Goal: Navigation & Orientation: Find specific page/section

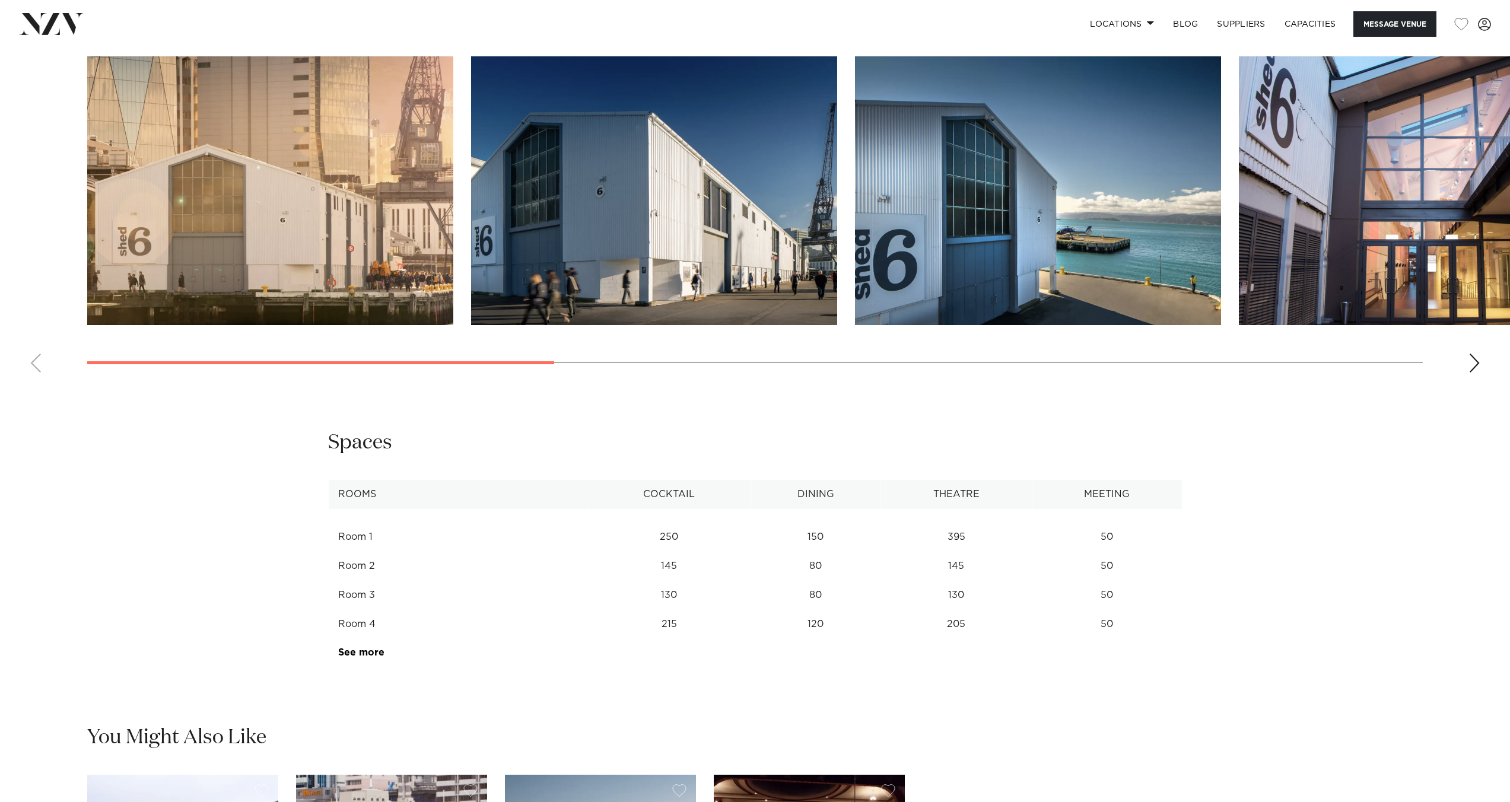
scroll to position [1343, 0]
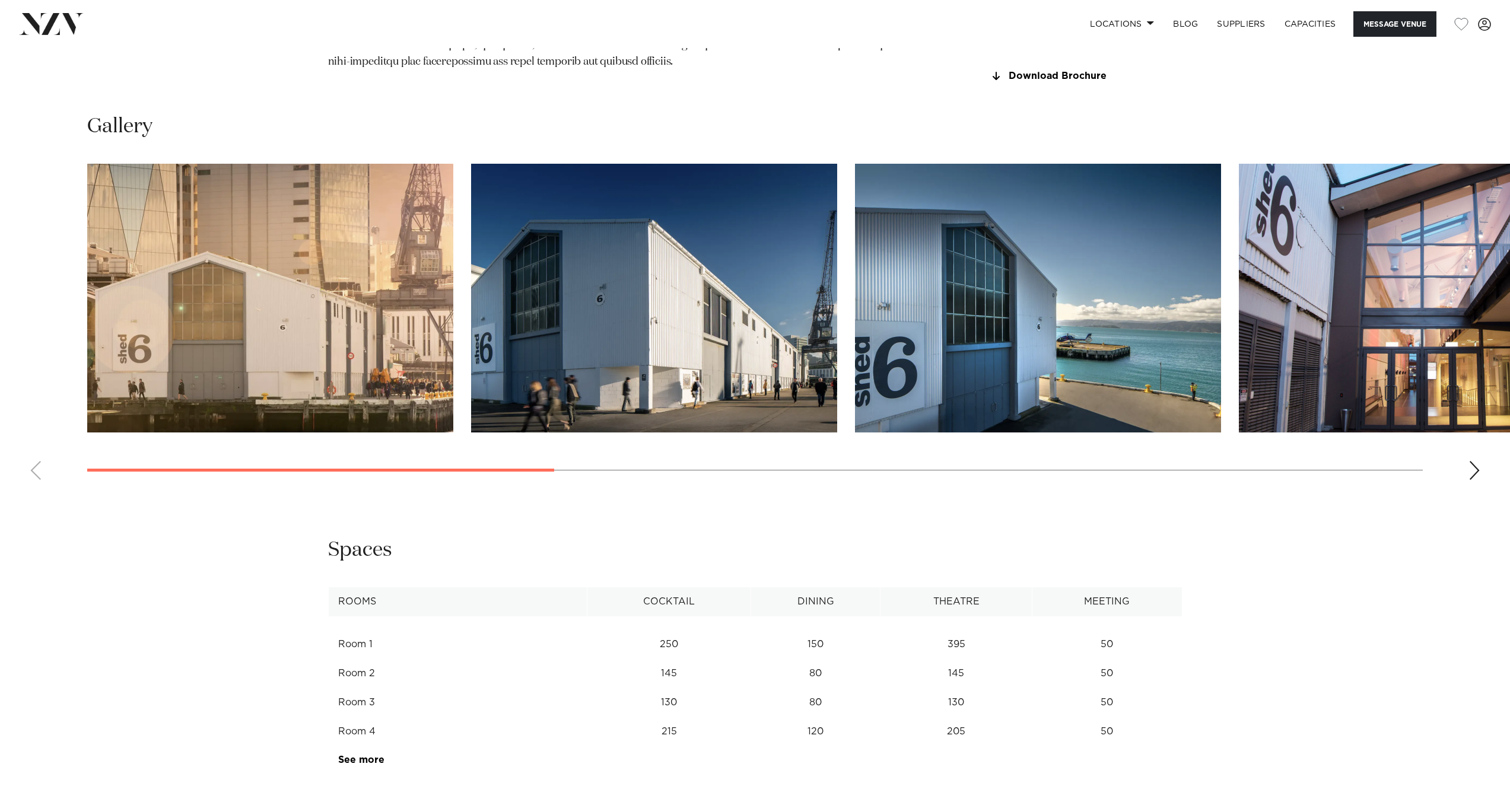
click at [1476, 478] on div "Next slide" at bounding box center [1474, 470] width 12 height 19
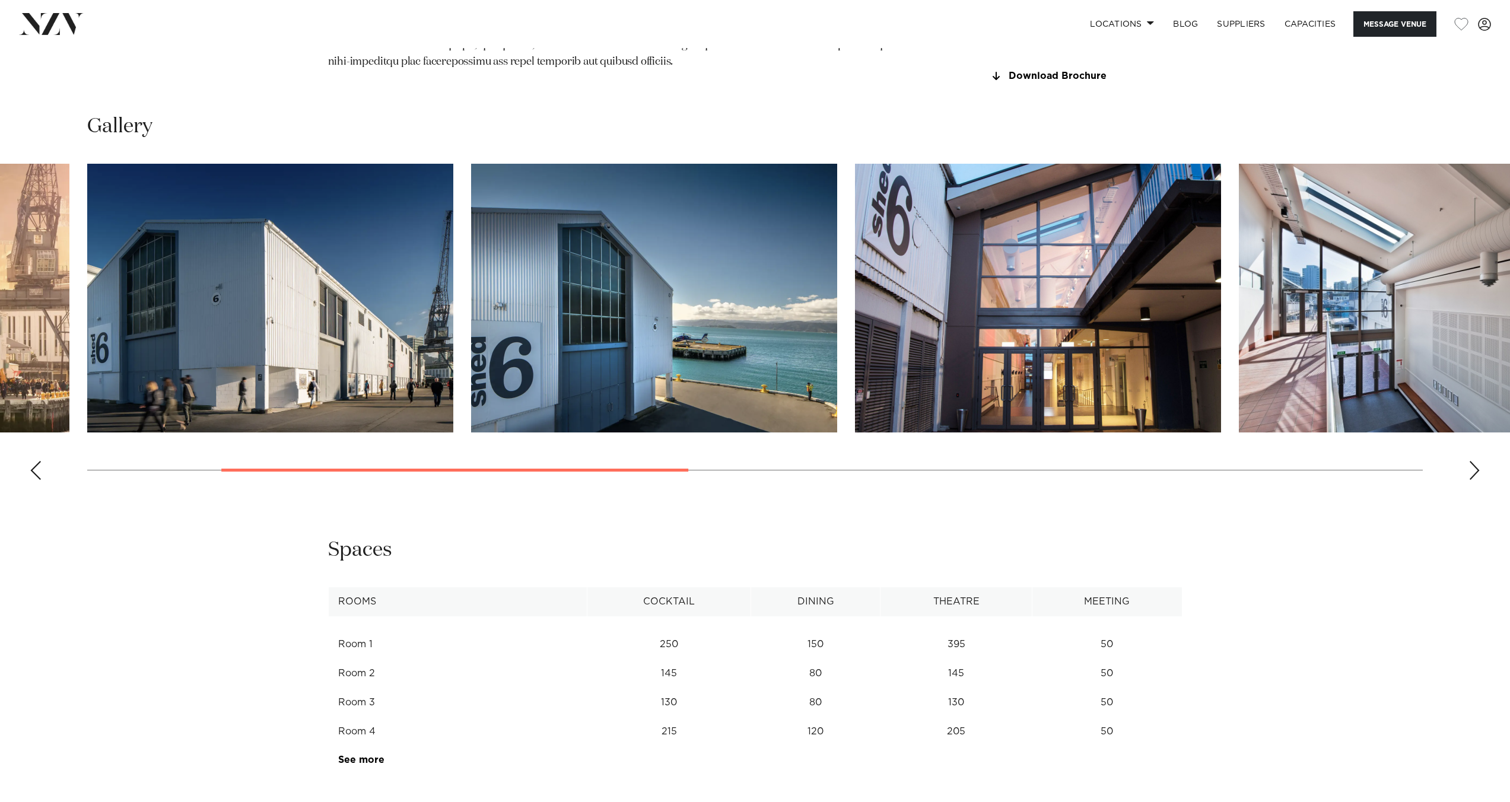
click at [1476, 478] on div "Next slide" at bounding box center [1474, 470] width 12 height 19
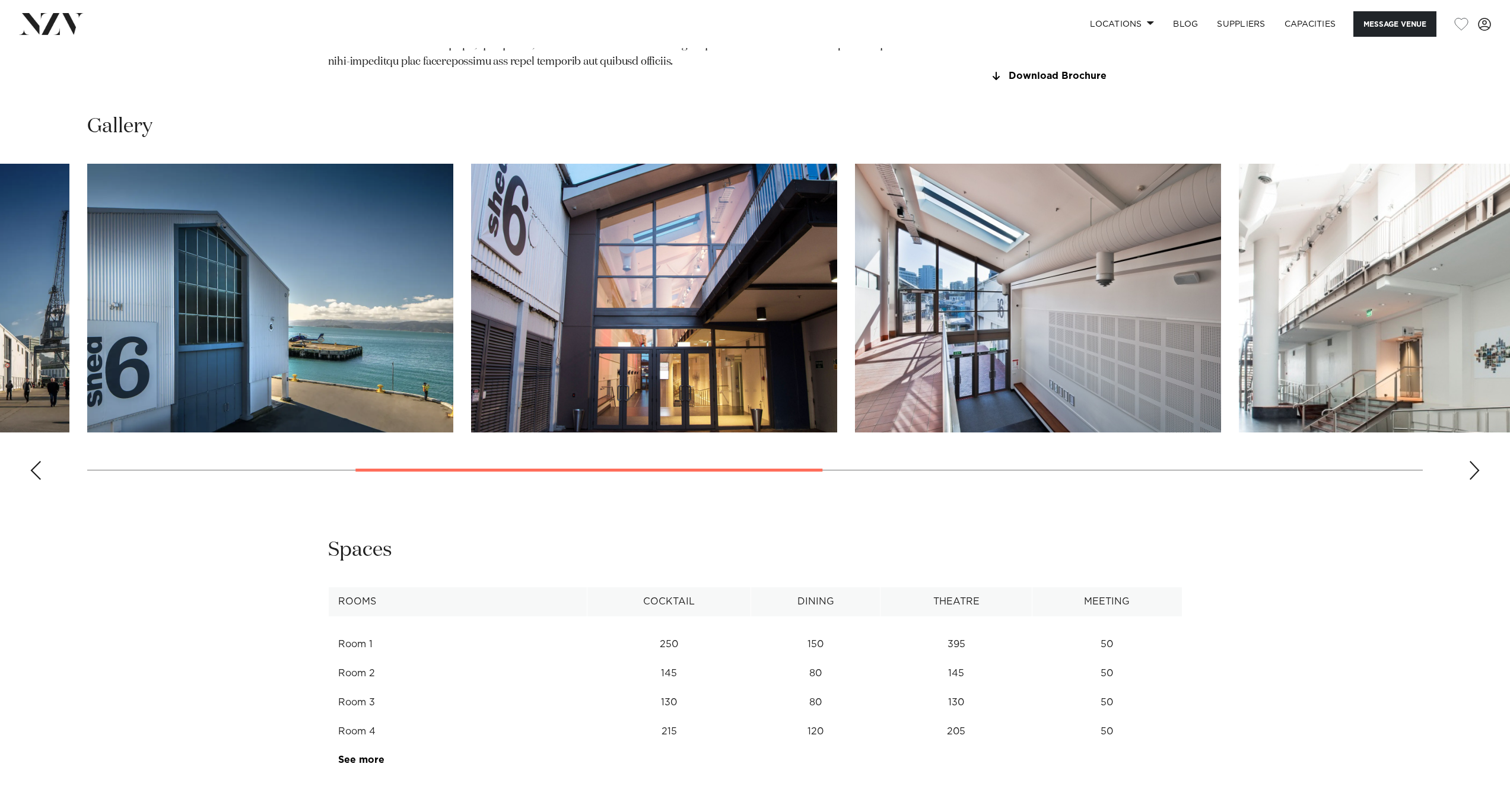
click at [1476, 478] on div "Next slide" at bounding box center [1474, 470] width 12 height 19
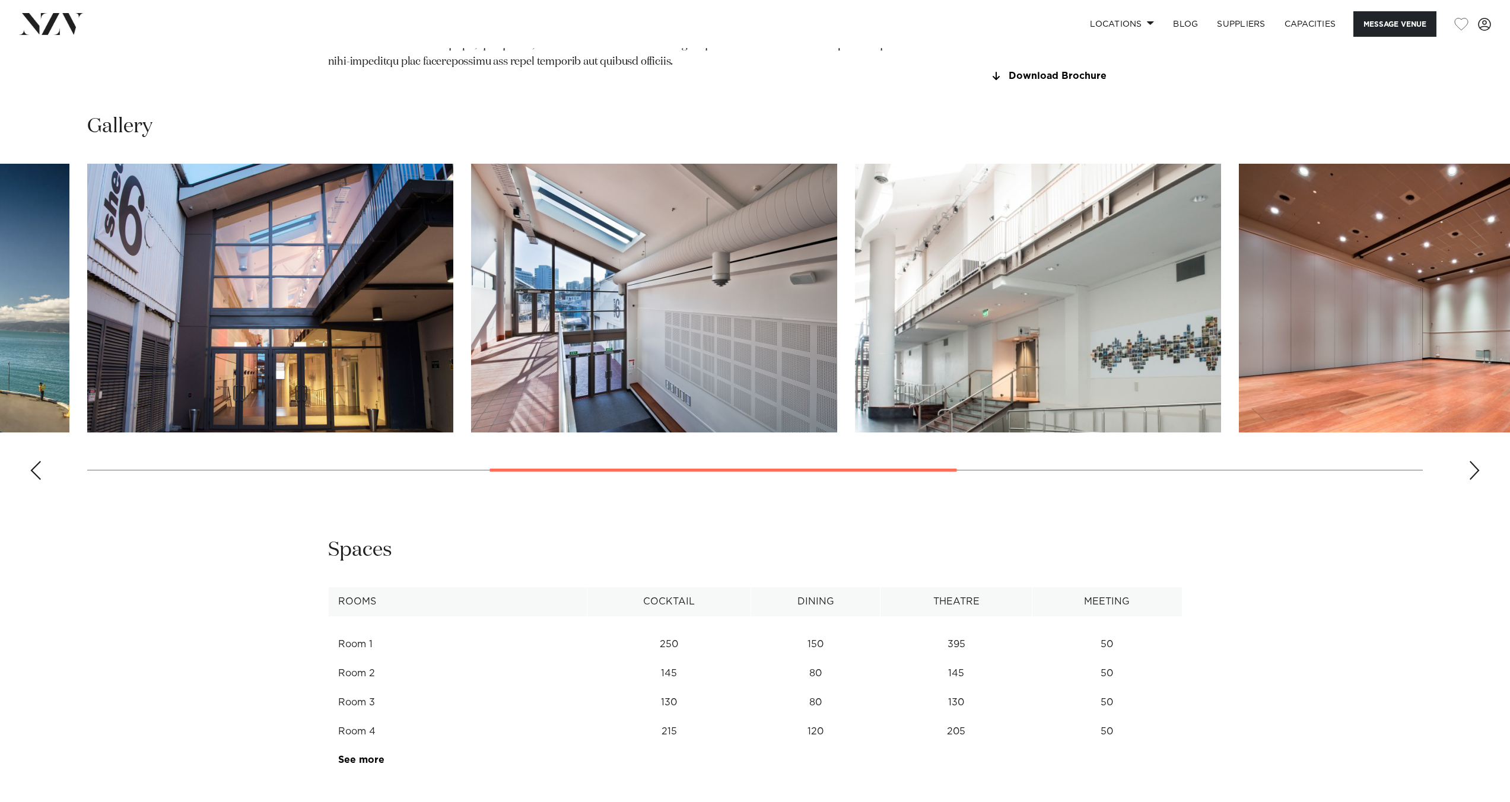
click at [1476, 478] on div "Next slide" at bounding box center [1474, 470] width 12 height 19
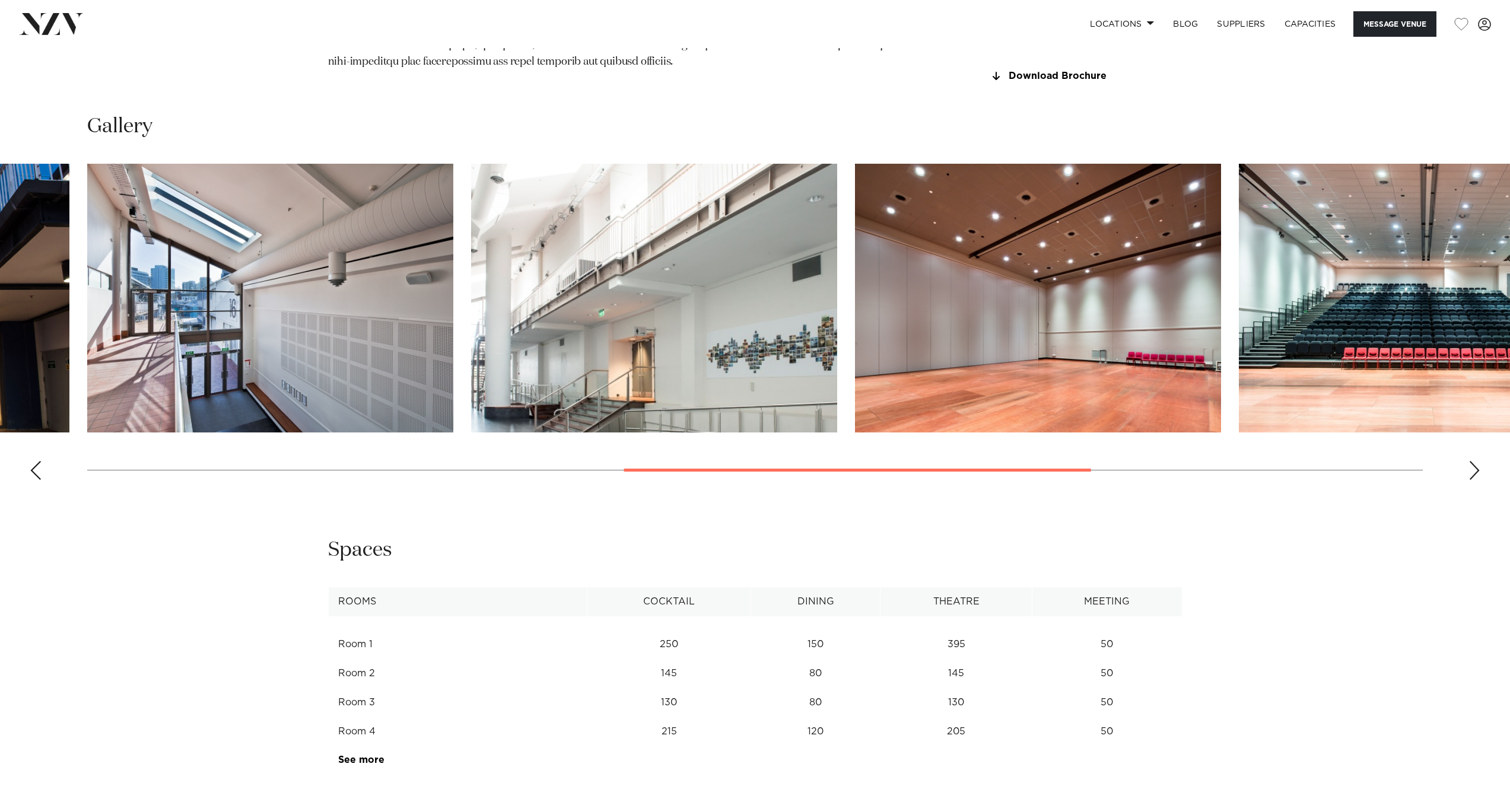
click at [1476, 478] on div "Next slide" at bounding box center [1474, 470] width 12 height 19
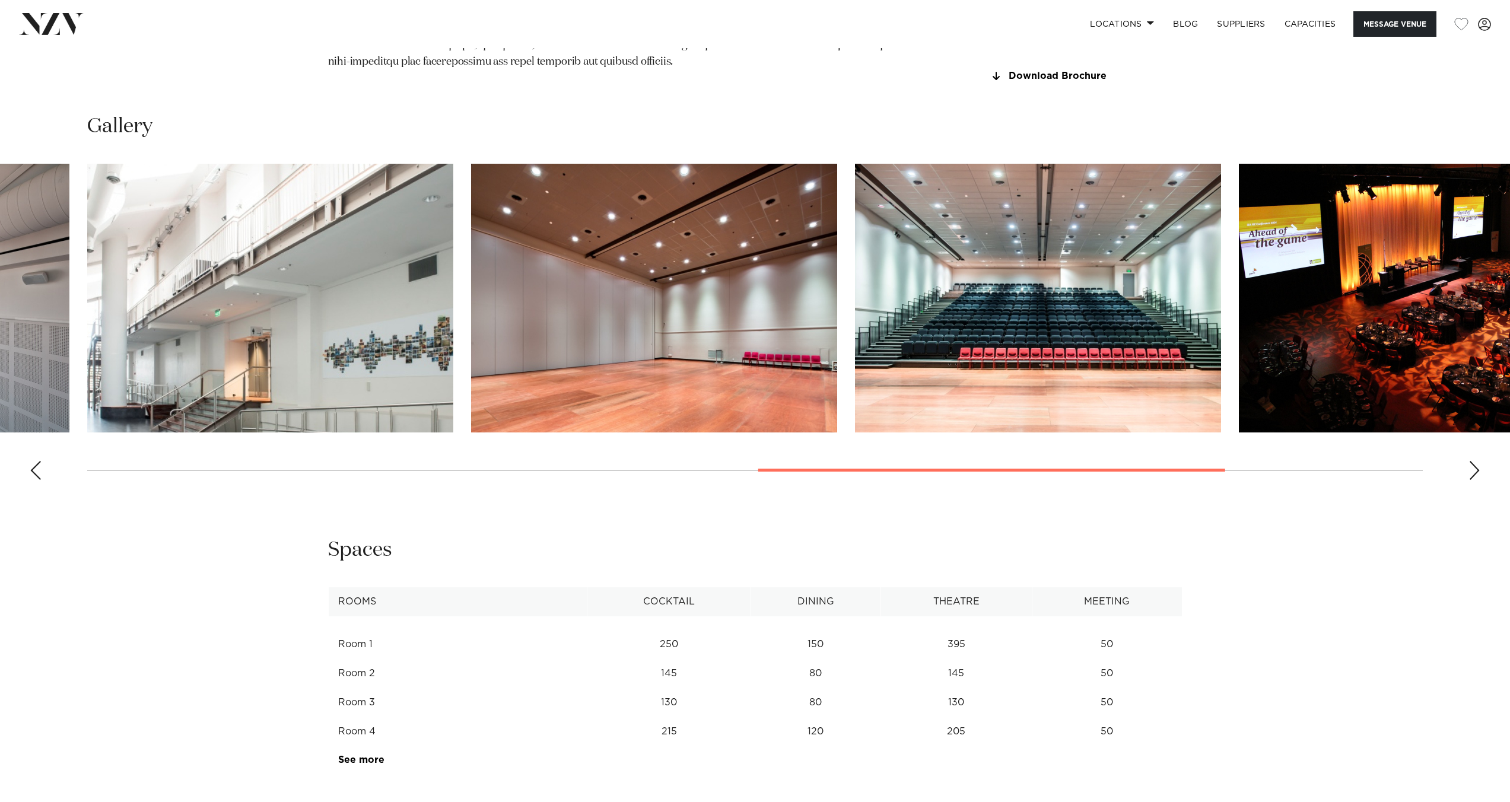
click at [1476, 478] on div "Next slide" at bounding box center [1474, 470] width 12 height 19
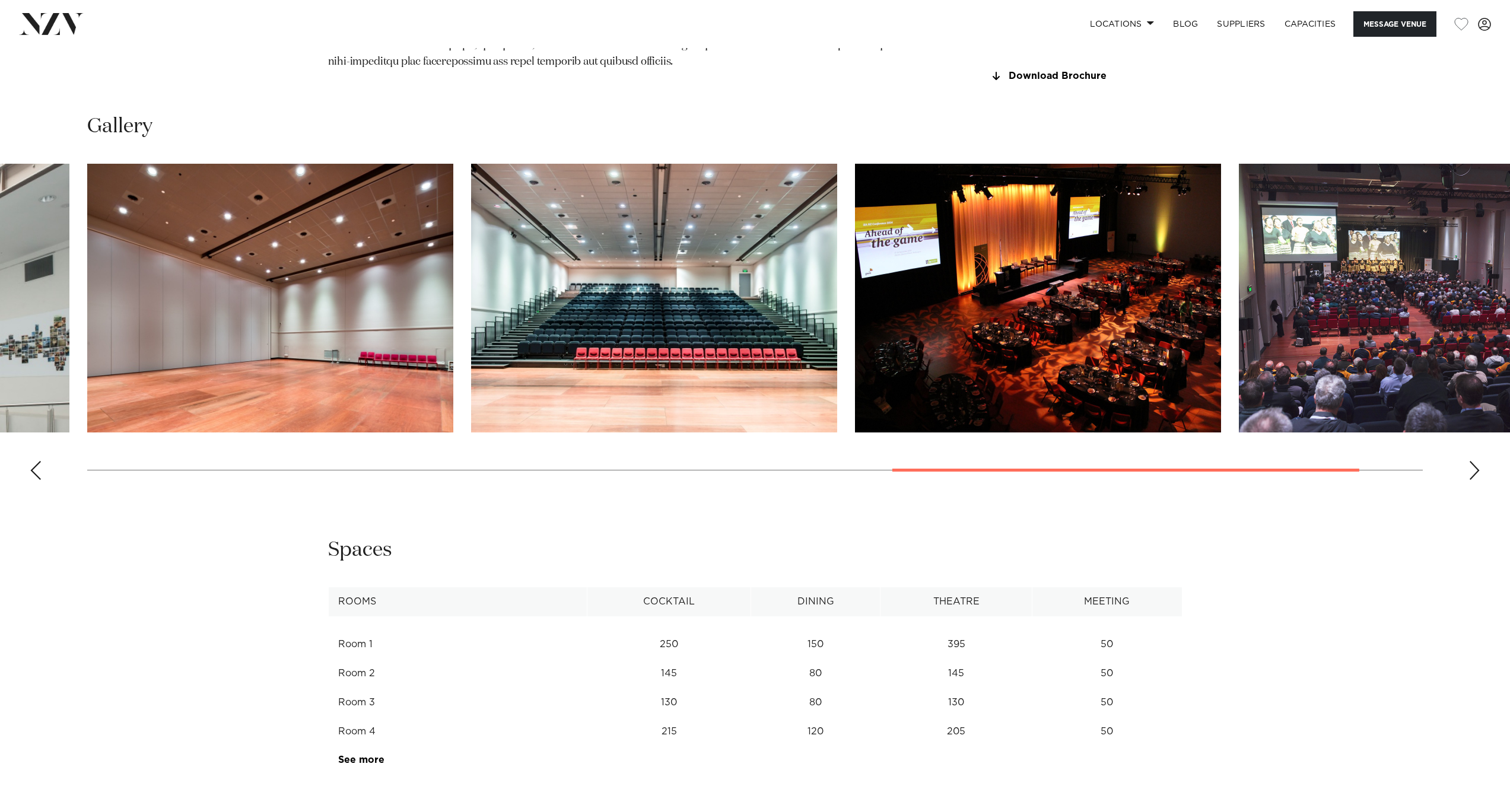
click at [1476, 478] on div "Next slide" at bounding box center [1474, 470] width 12 height 19
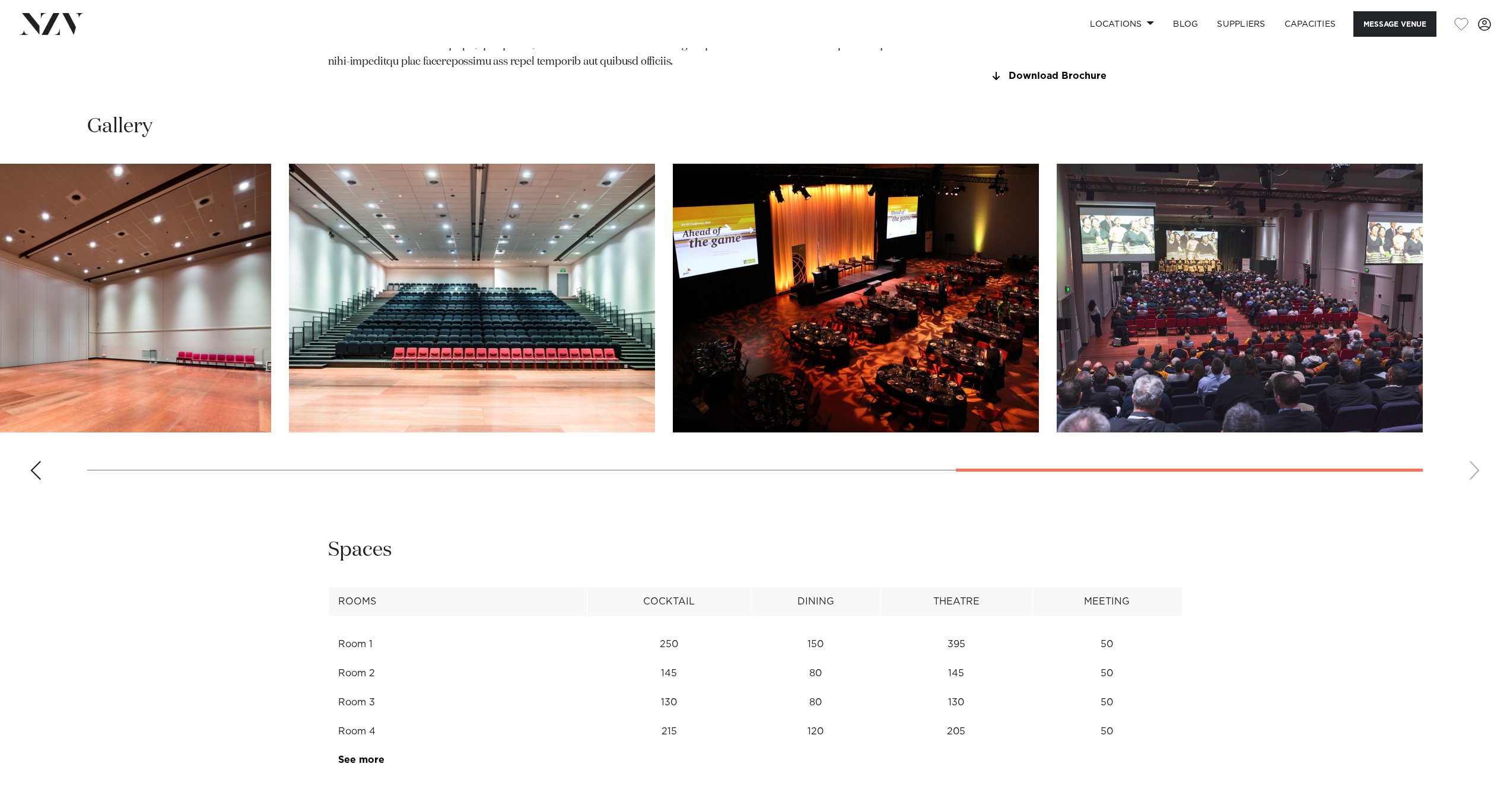
click at [1476, 478] on swiper-container at bounding box center [755, 327] width 1510 height 326
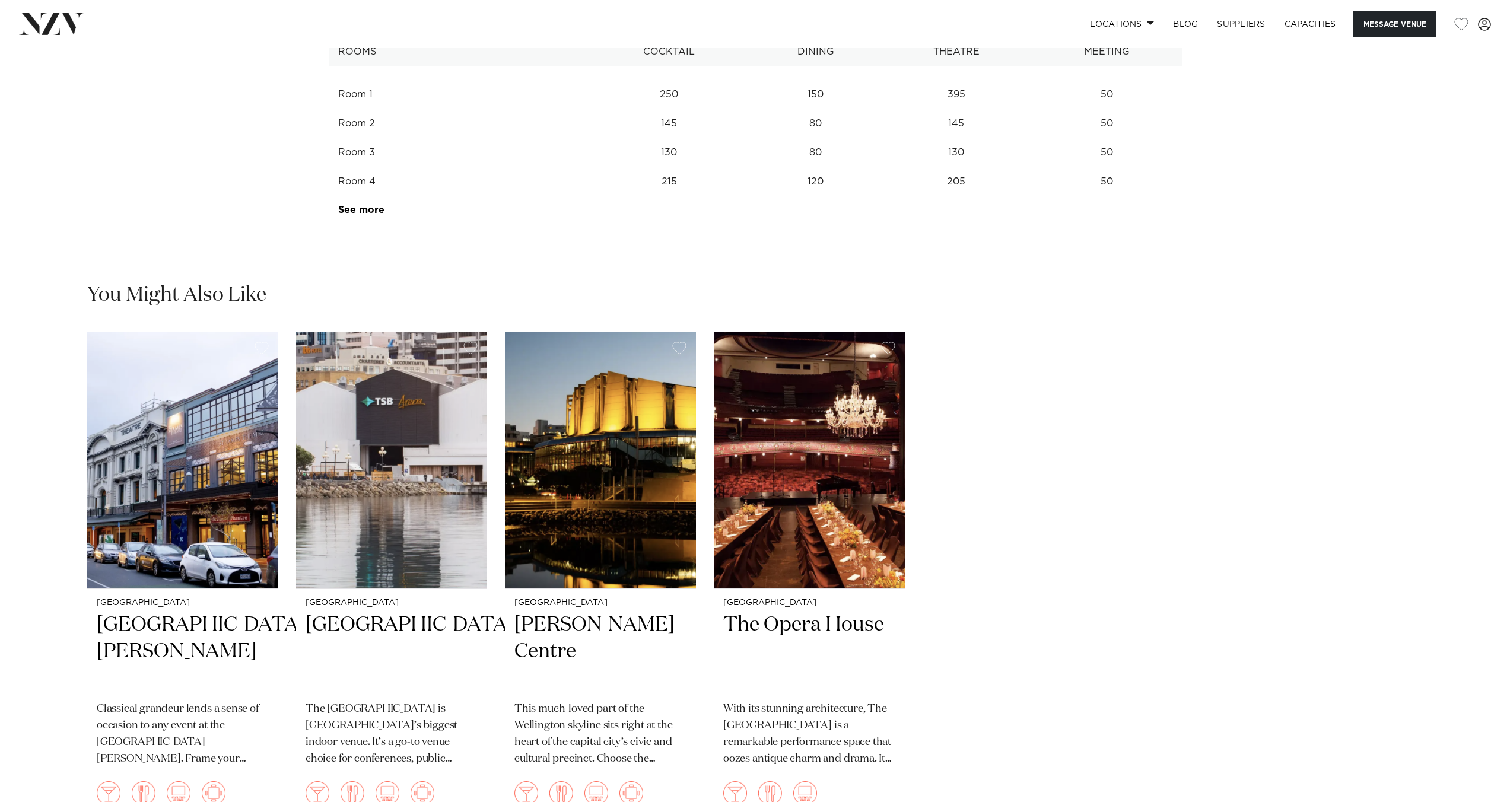
scroll to position [1884, 0]
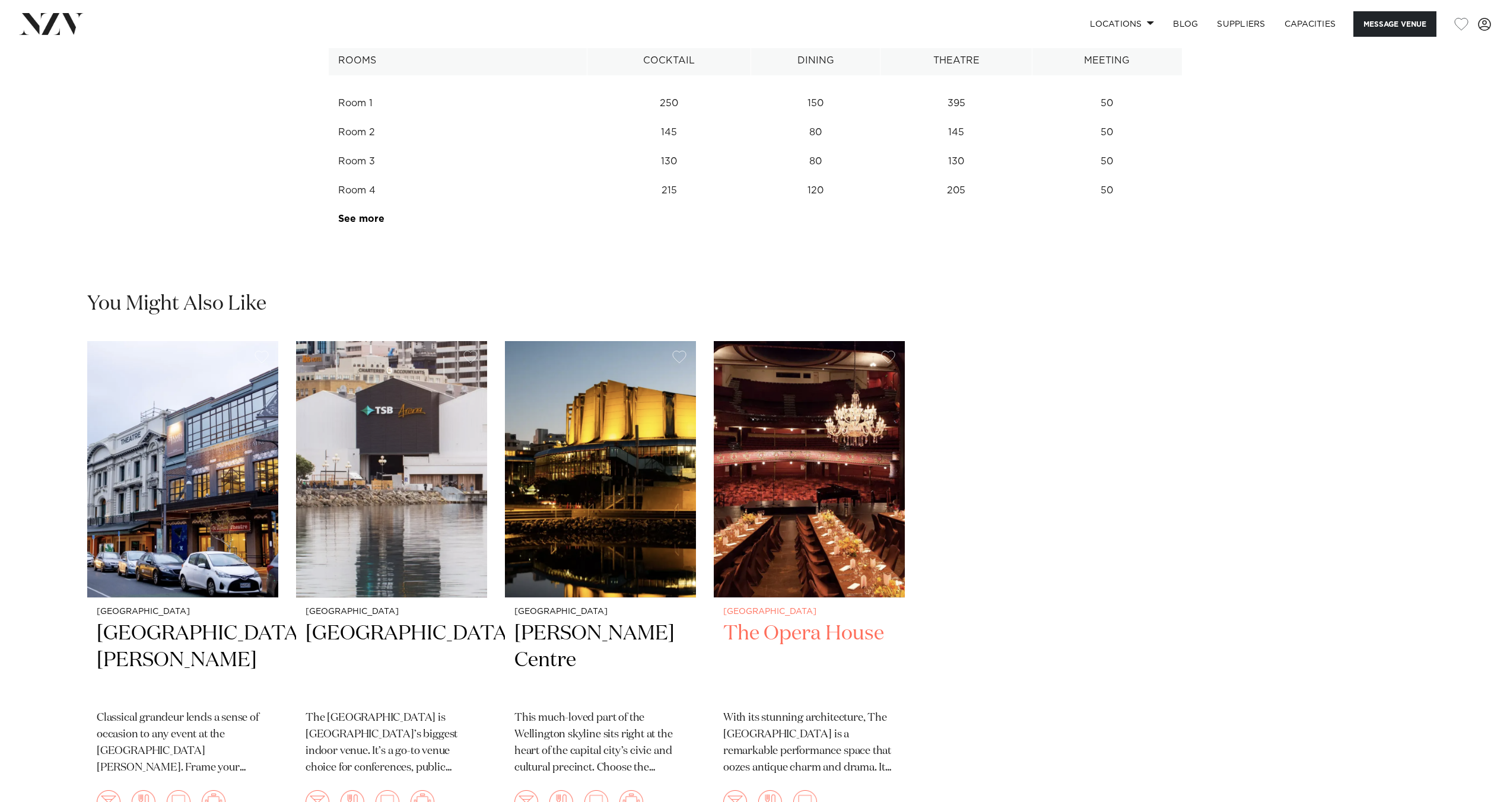
click at [821, 408] on img "4 / 4" at bounding box center [809, 469] width 191 height 256
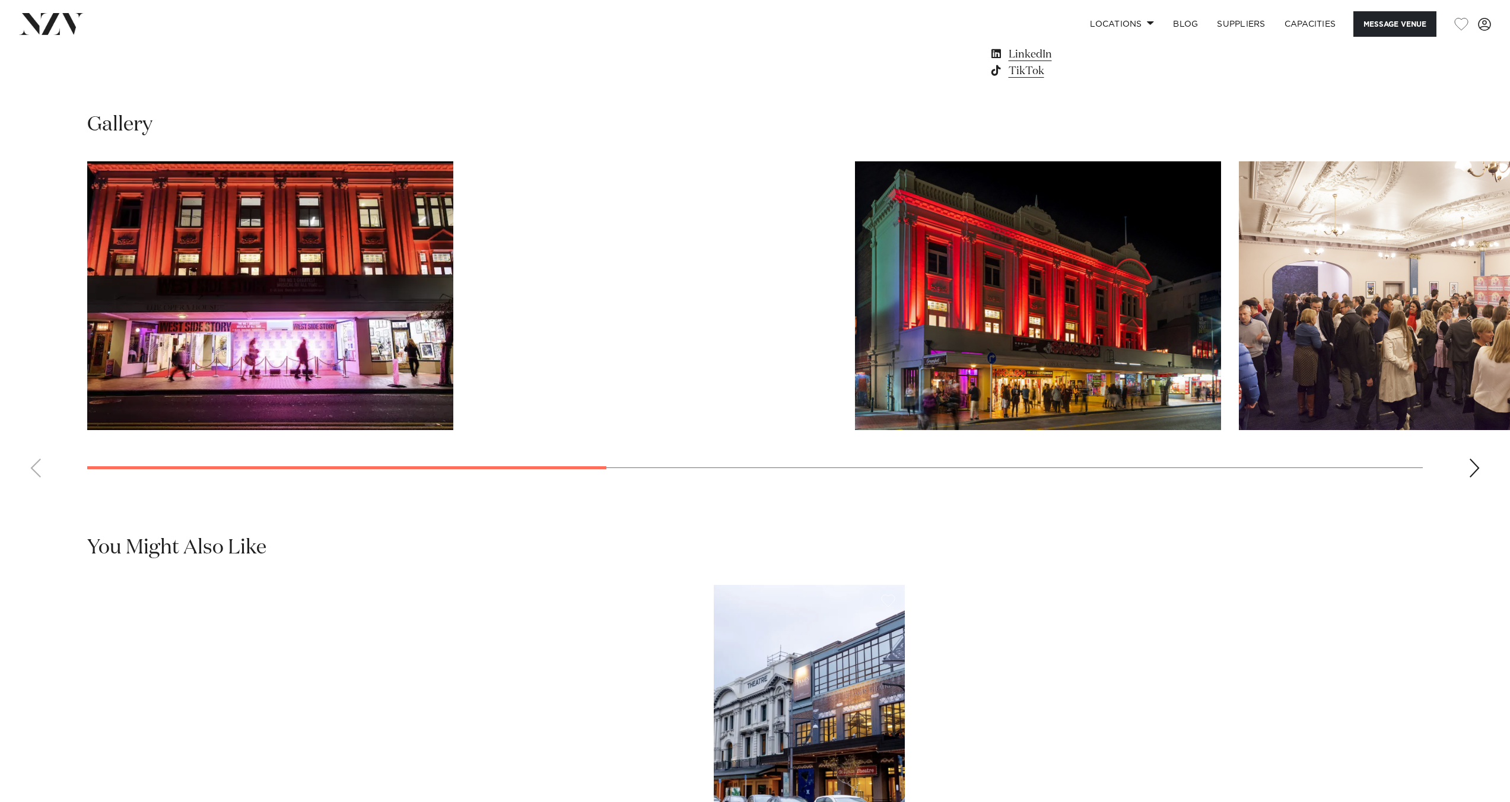
scroll to position [1294, 0]
